Goal: Task Accomplishment & Management: Complete application form

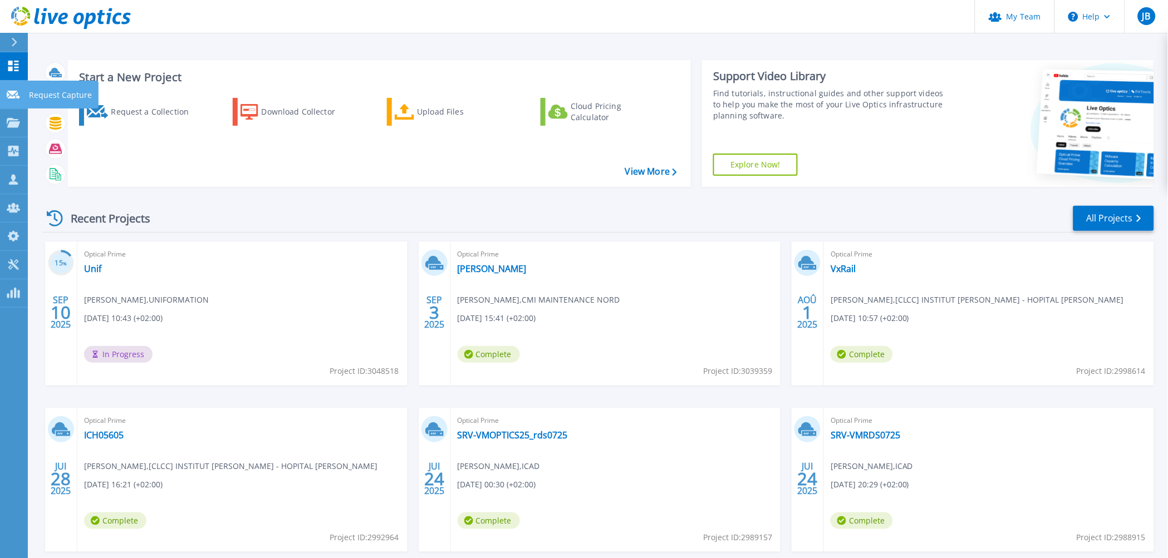
click at [9, 97] on icon at bounding box center [13, 95] width 13 height 8
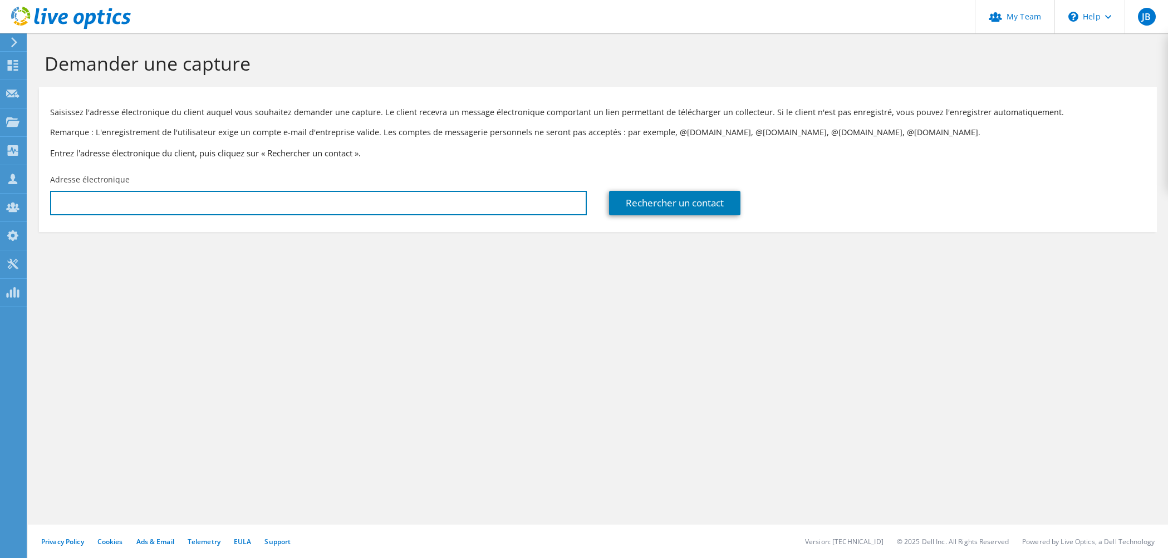
click at [269, 208] on input "text" at bounding box center [318, 203] width 537 height 24
paste input "[EMAIL_ADDRESS][DOMAIN_NAME]"
type input "[EMAIL_ADDRESS][DOMAIN_NAME]"
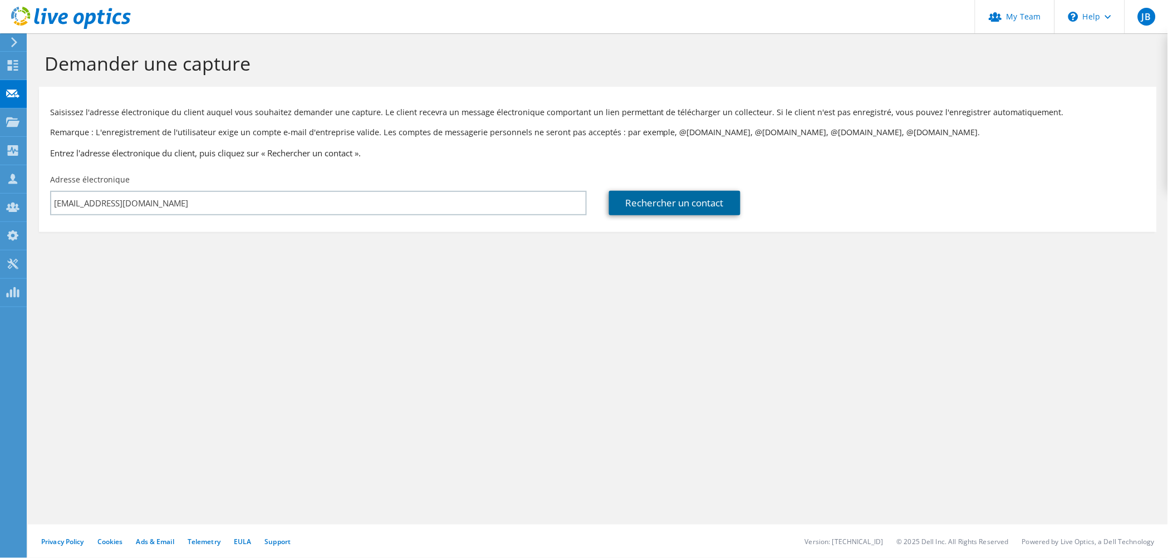
click at [673, 202] on link "Rechercher un contact" at bounding box center [674, 203] width 131 height 24
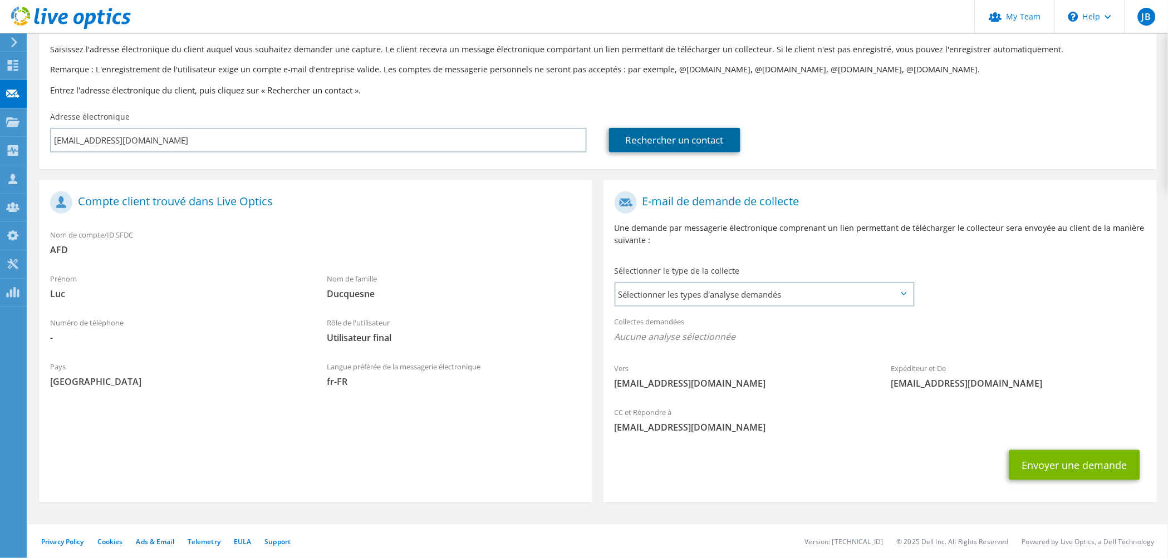
scroll to position [64, 0]
click at [1098, 461] on button "Envoyer une demande" at bounding box center [1074, 465] width 131 height 30
